Goal: Task Accomplishment & Management: Complete application form

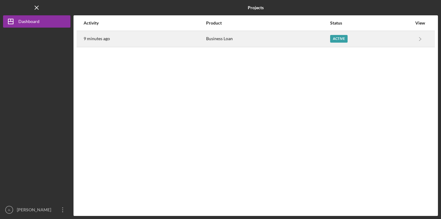
click at [264, 38] on div "Business Loan" at bounding box center [267, 38] width 123 height 15
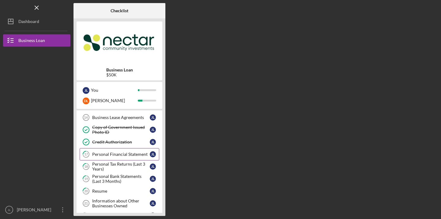
scroll to position [177, 0]
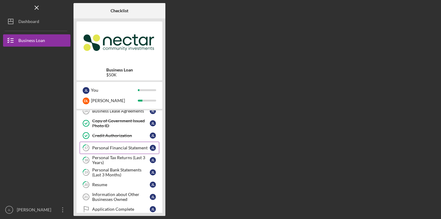
click at [128, 148] on div "Personal Financial Statement" at bounding box center [121, 147] width 58 height 5
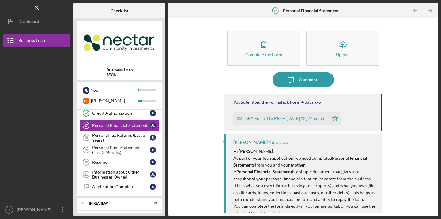
scroll to position [201, 0]
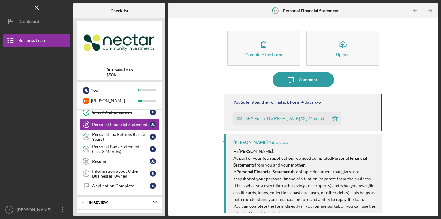
click at [122, 135] on div "Personal Tax Returns (Last 3 Years)" at bounding box center [121, 137] width 58 height 10
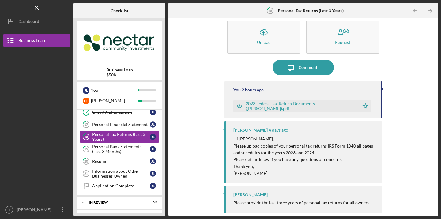
scroll to position [11, 0]
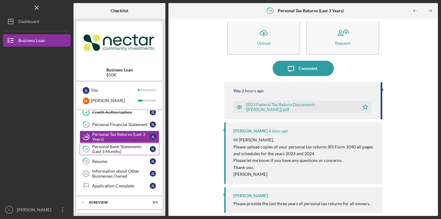
click at [135, 149] on div "Personal Bank Statements (Last 3 Months)" at bounding box center [121, 149] width 58 height 10
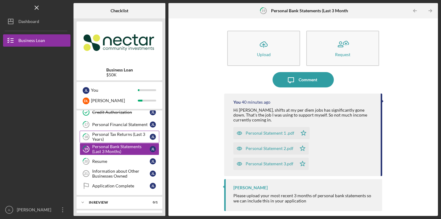
click at [134, 140] on div "Personal Tax Returns (Last 3 Years)" at bounding box center [121, 137] width 58 height 10
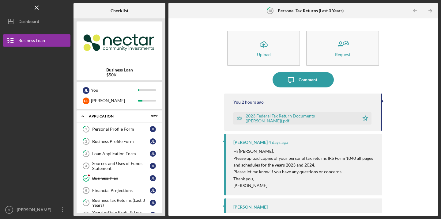
click at [436, 0] on div "Icon/Menu 18 Personal Tax Returns (Last 3 Years) Checklist Business Loan $50K J…" at bounding box center [220, 108] width 435 height 216
